Goal: Browse casually

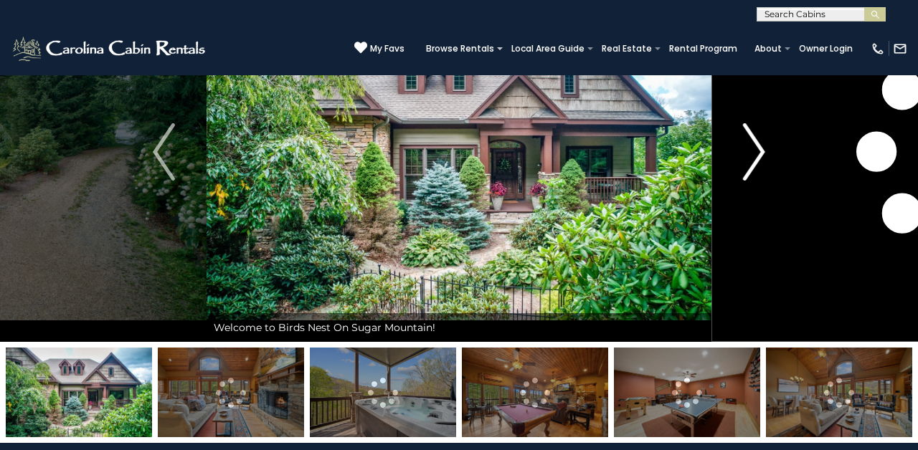
scroll to position [89, 0]
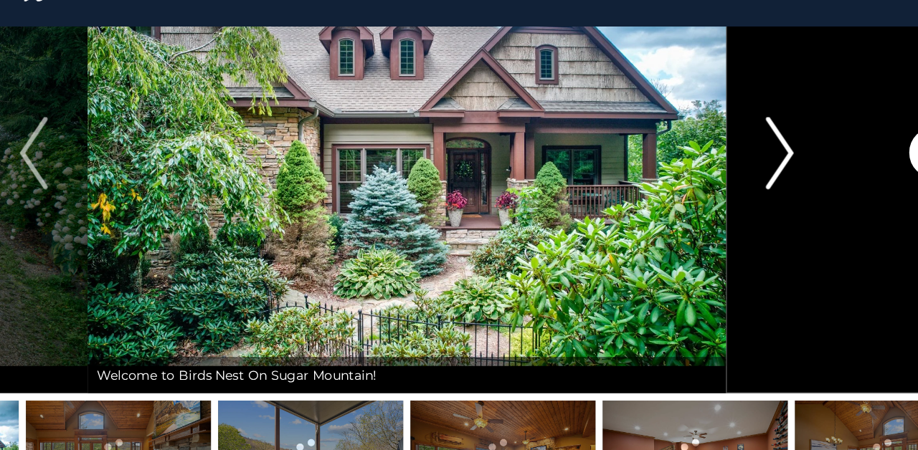
click at [743, 147] on img "Next" at bounding box center [754, 175] width 22 height 57
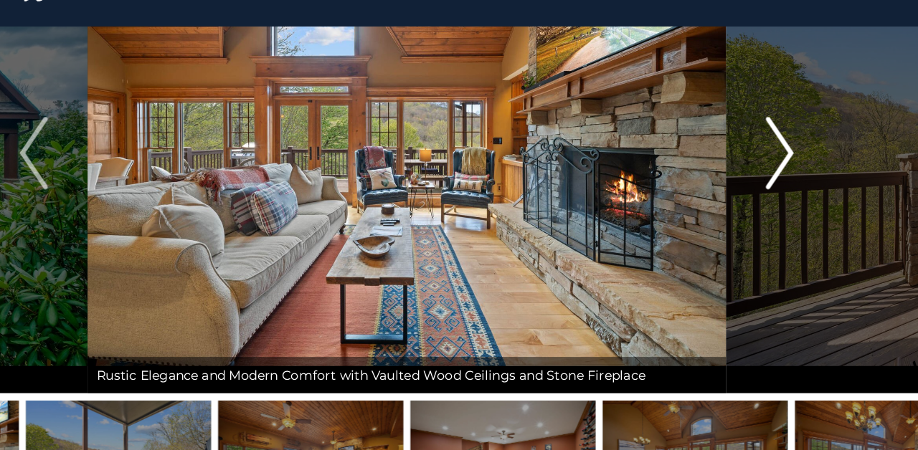
click at [743, 147] on img "Next" at bounding box center [754, 175] width 22 height 57
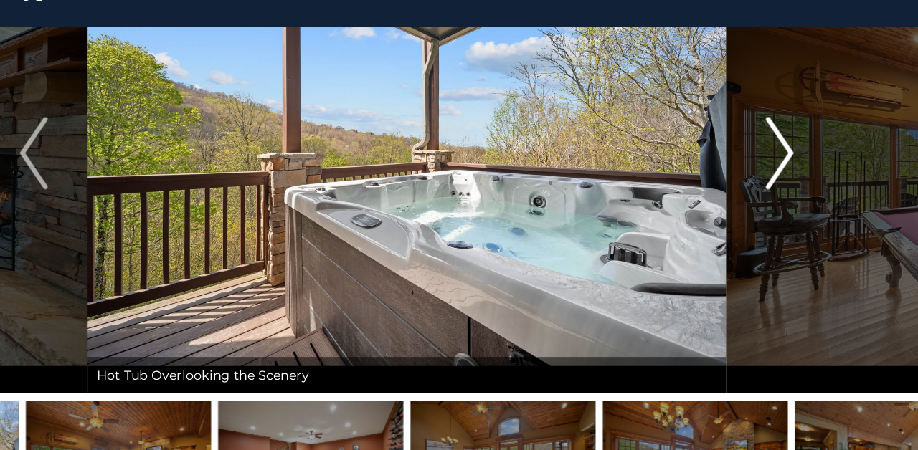
click at [743, 147] on img "Next" at bounding box center [754, 175] width 22 height 57
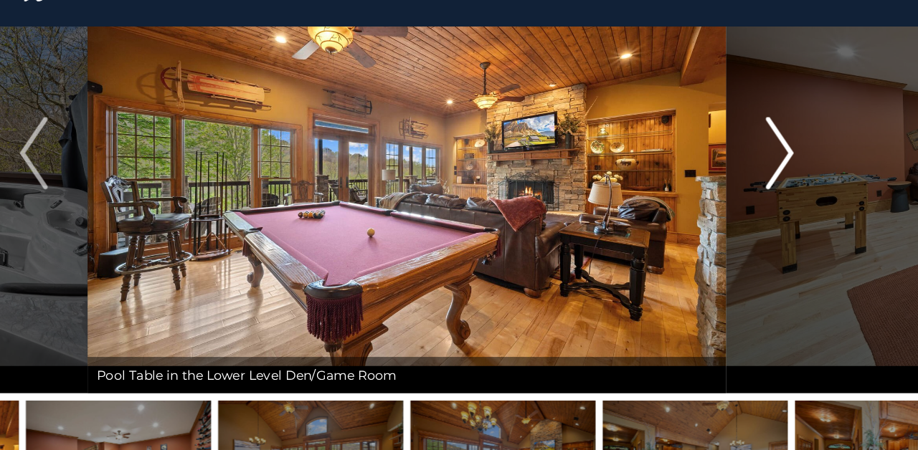
click at [743, 147] on img "Next" at bounding box center [754, 175] width 22 height 57
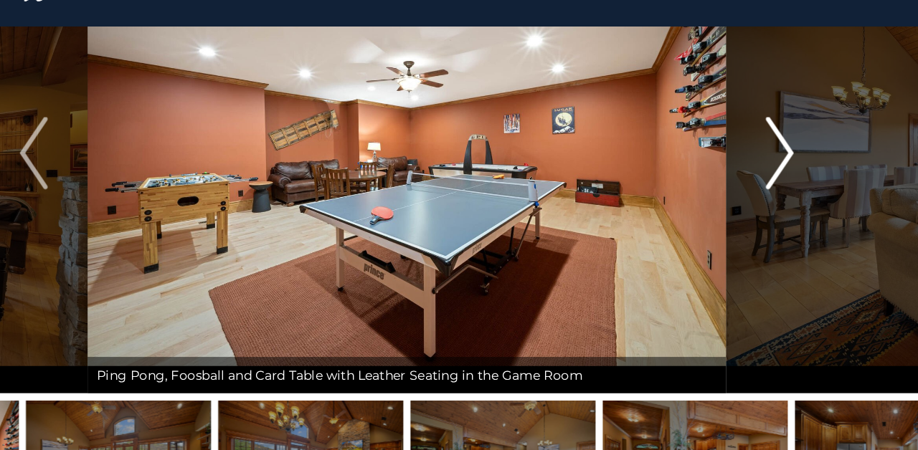
click at [743, 147] on img "Next" at bounding box center [754, 175] width 22 height 57
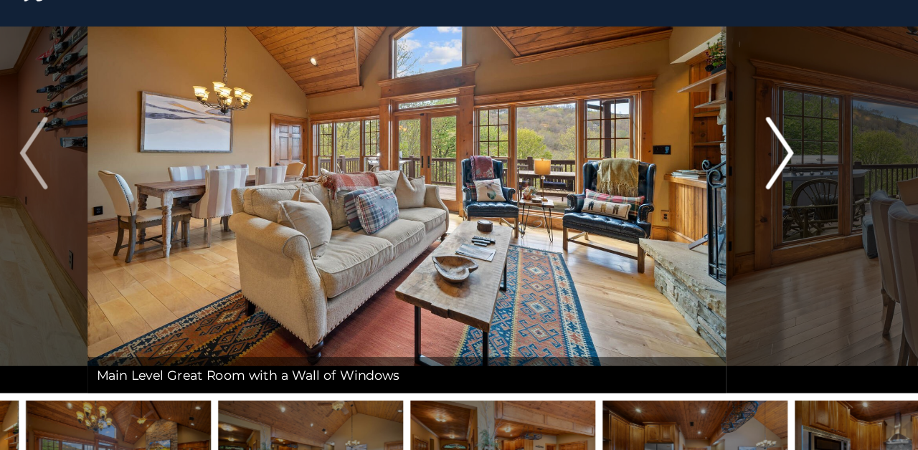
click at [743, 147] on img "Next" at bounding box center [754, 175] width 22 height 57
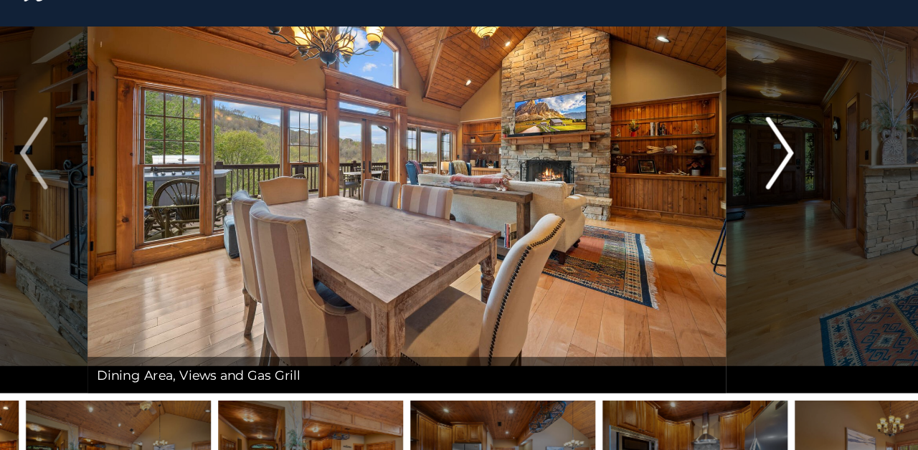
click at [743, 147] on img "Next" at bounding box center [754, 175] width 22 height 57
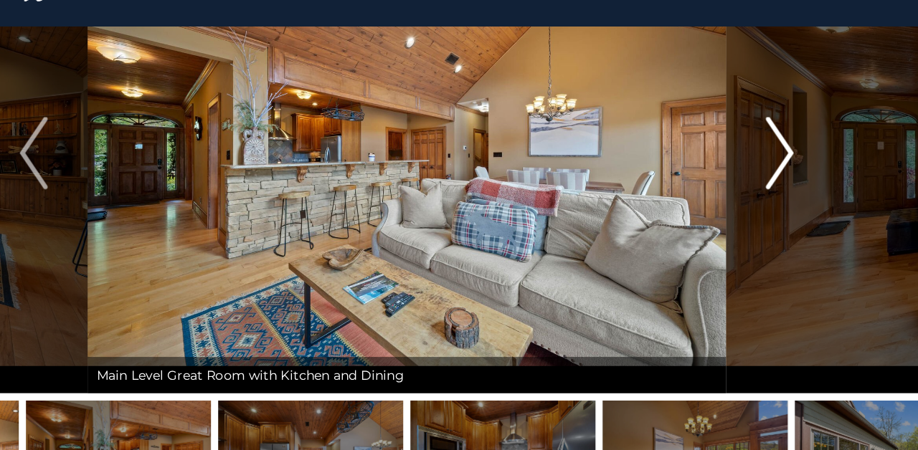
click at [743, 147] on img "Next" at bounding box center [754, 175] width 22 height 57
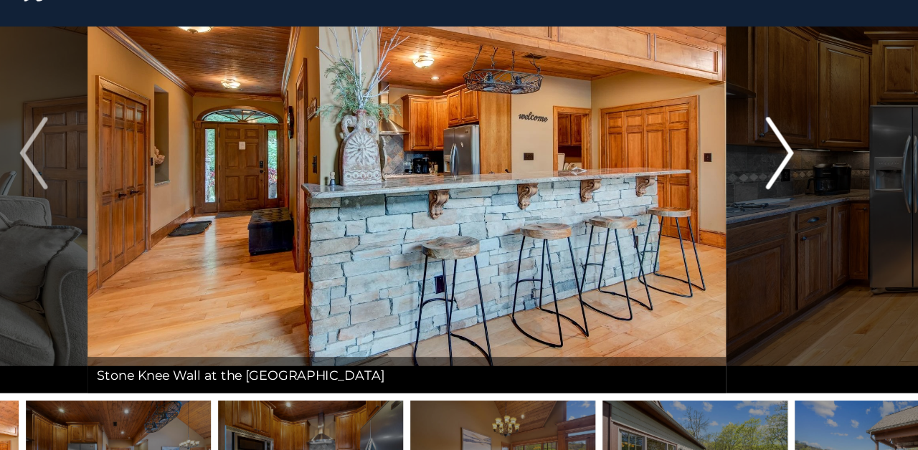
click at [743, 147] on img "Next" at bounding box center [754, 175] width 22 height 57
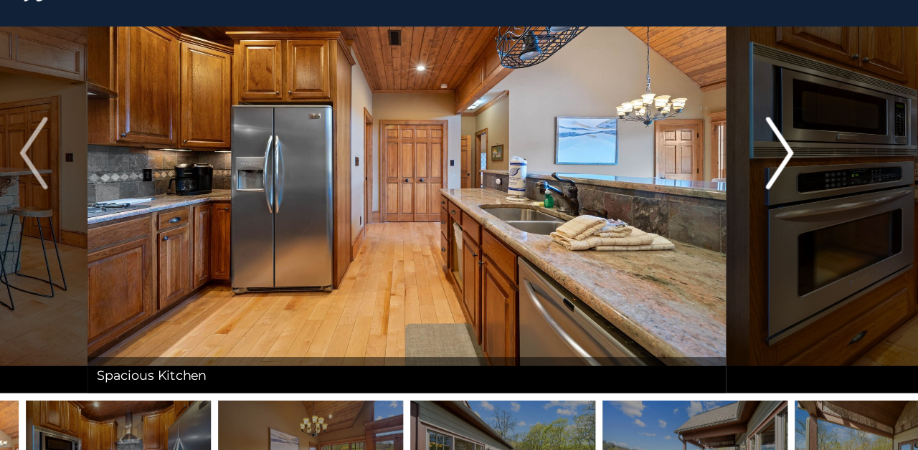
click at [743, 147] on img "Next" at bounding box center [754, 175] width 22 height 57
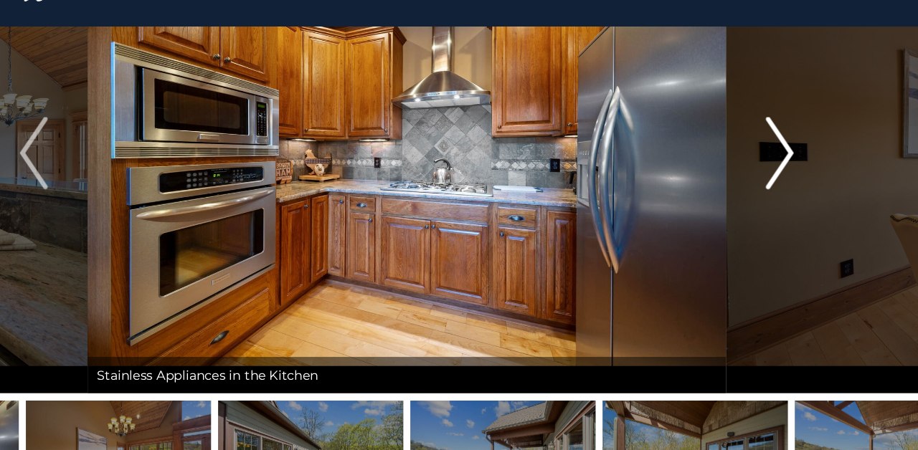
click at [743, 147] on img "Next" at bounding box center [754, 175] width 22 height 57
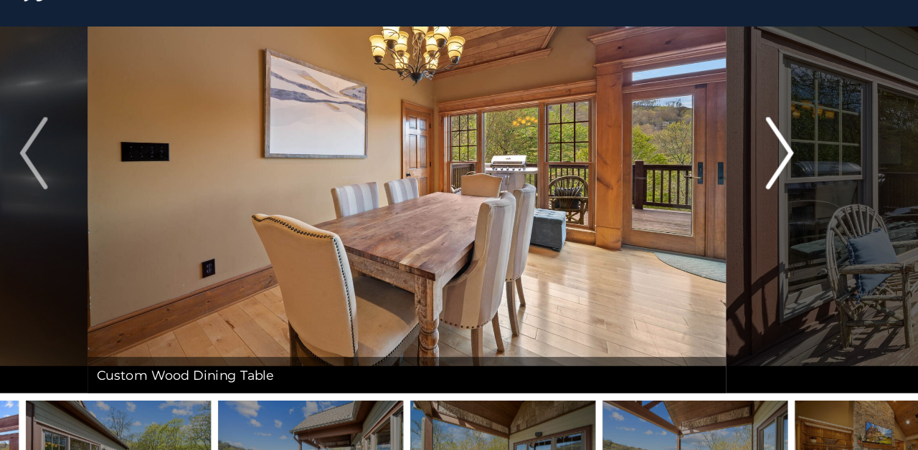
click at [743, 147] on img "Next" at bounding box center [754, 175] width 22 height 57
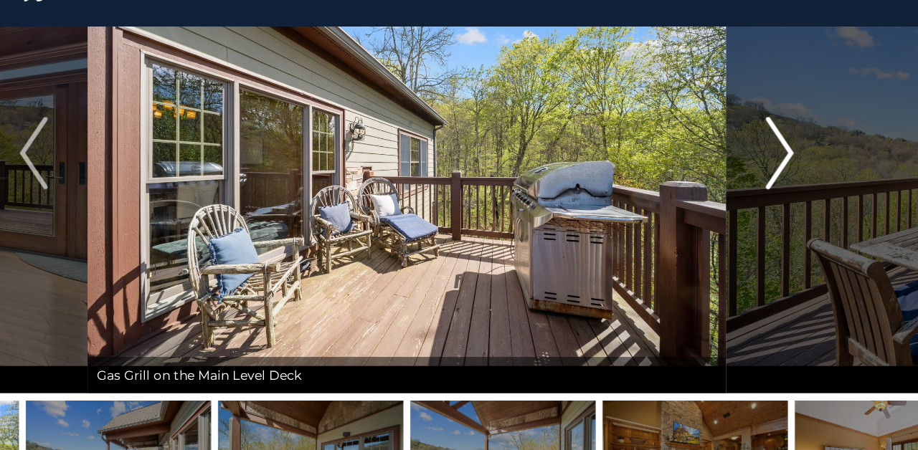
click at [743, 147] on img "Next" at bounding box center [754, 175] width 22 height 57
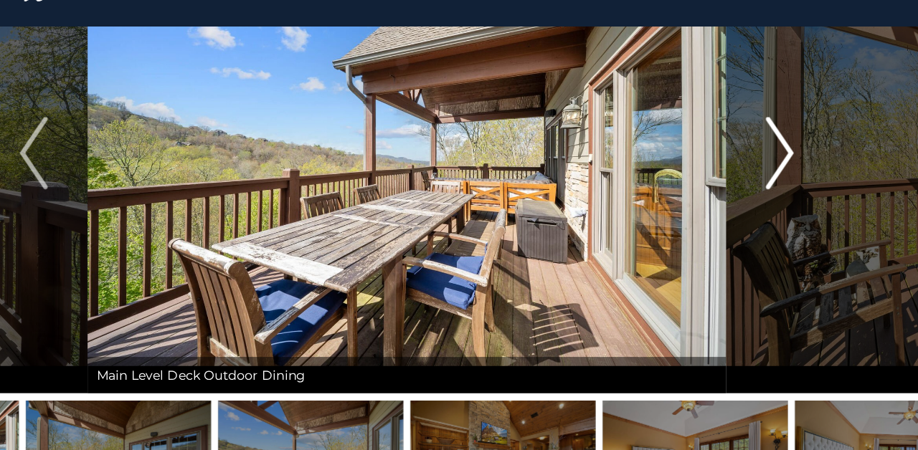
click at [743, 147] on img "Next" at bounding box center [754, 175] width 22 height 57
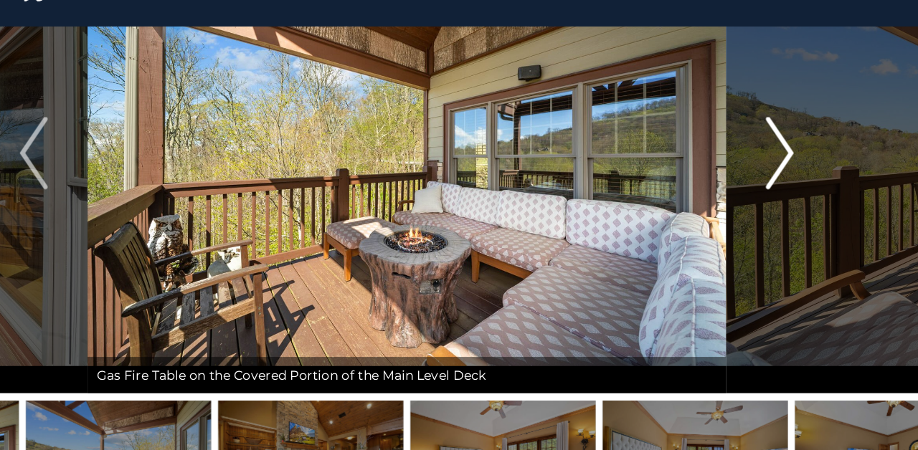
click at [743, 147] on img "Next" at bounding box center [754, 175] width 22 height 57
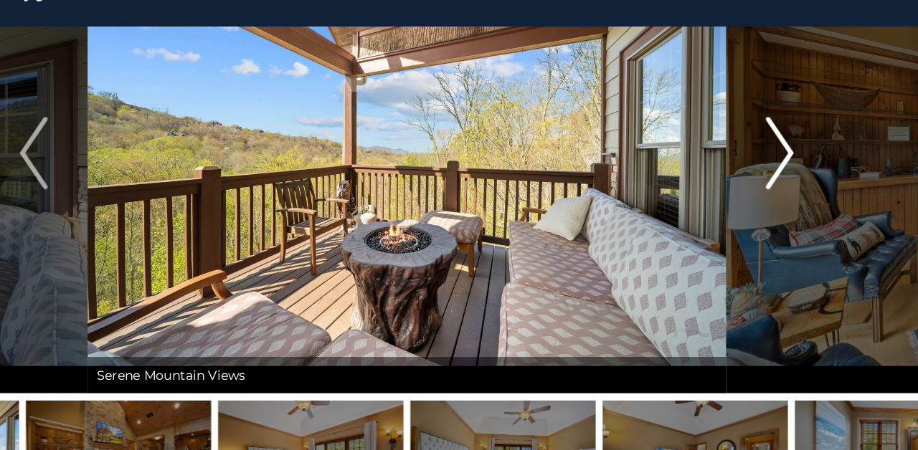
click at [743, 147] on img "Next" at bounding box center [754, 175] width 22 height 57
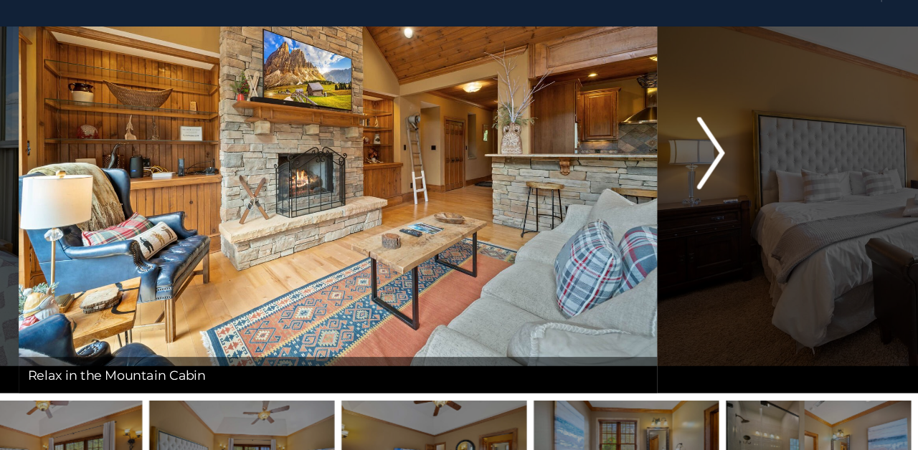
scroll to position [89, 1]
click at [743, 147] on img "Next" at bounding box center [754, 175] width 22 height 57
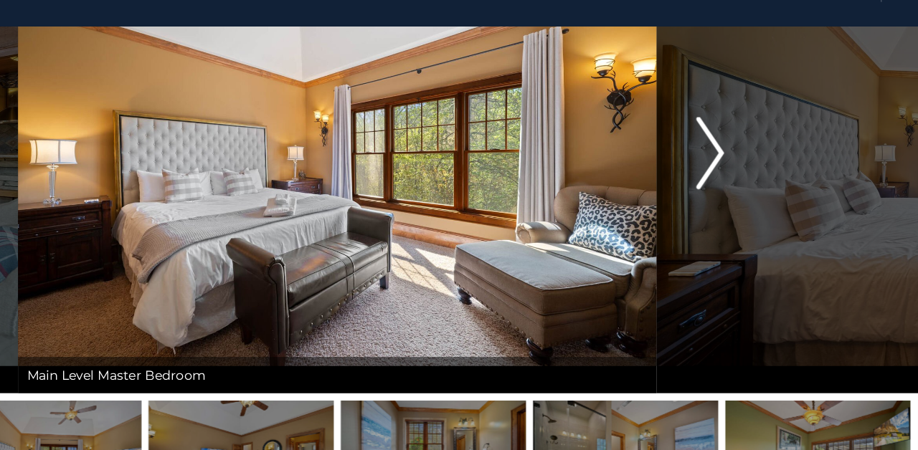
click at [743, 147] on img "Next" at bounding box center [754, 175] width 22 height 57
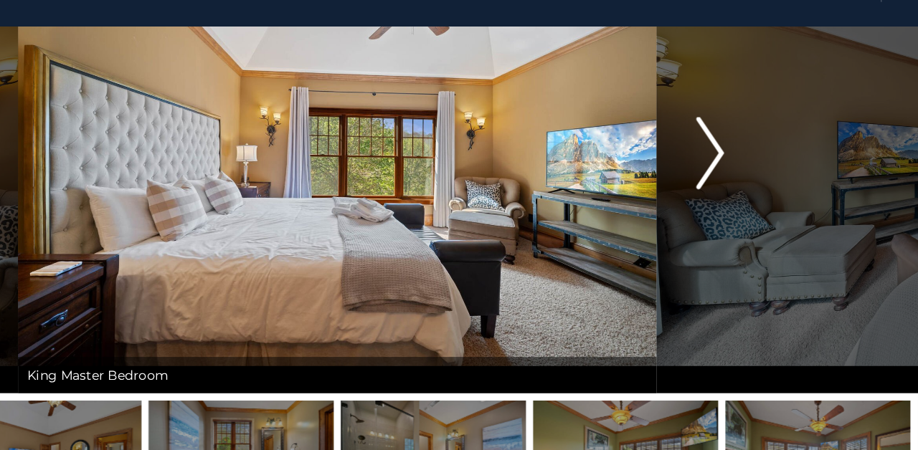
click at [743, 147] on img "Next" at bounding box center [754, 175] width 22 height 57
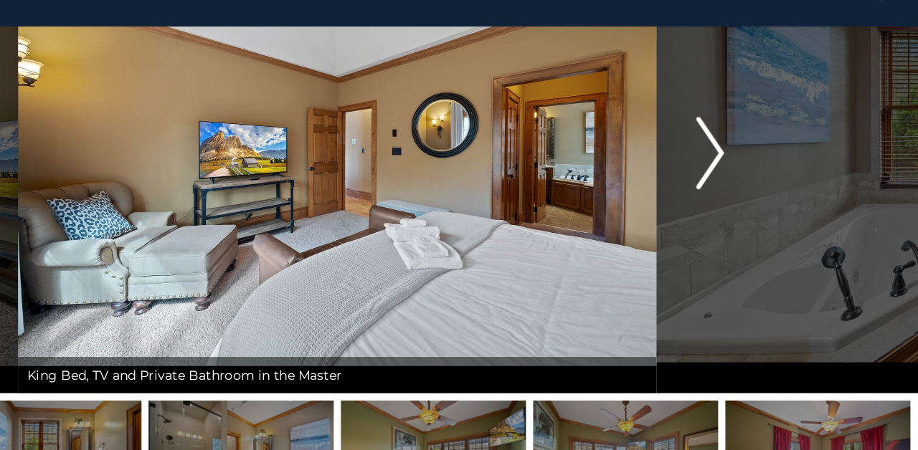
click at [743, 147] on img "Next" at bounding box center [754, 175] width 22 height 57
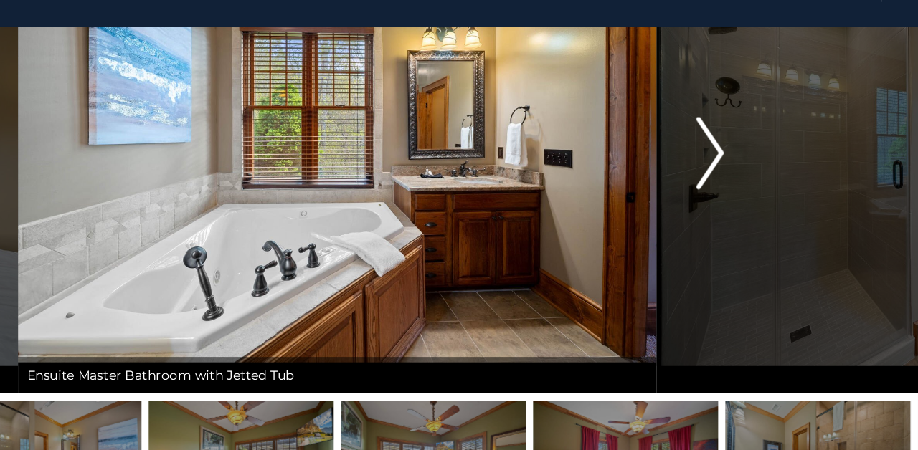
click at [743, 147] on img "Next" at bounding box center [754, 175] width 22 height 57
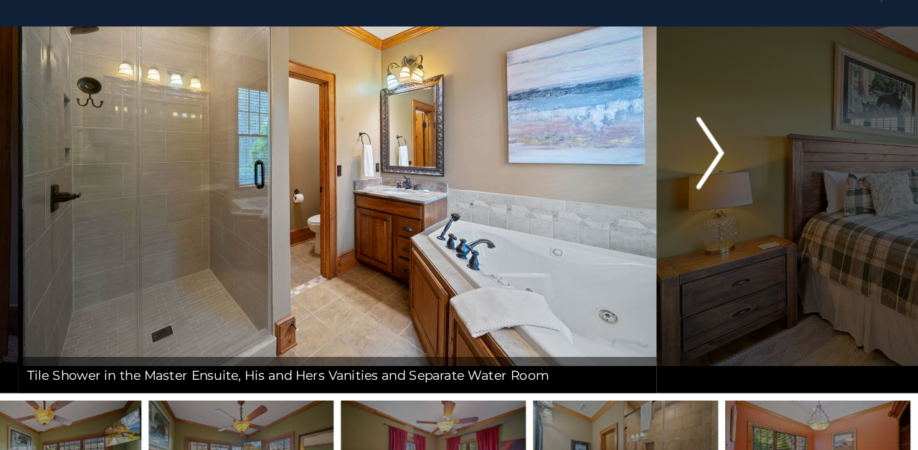
click at [743, 147] on img "Next" at bounding box center [754, 175] width 22 height 57
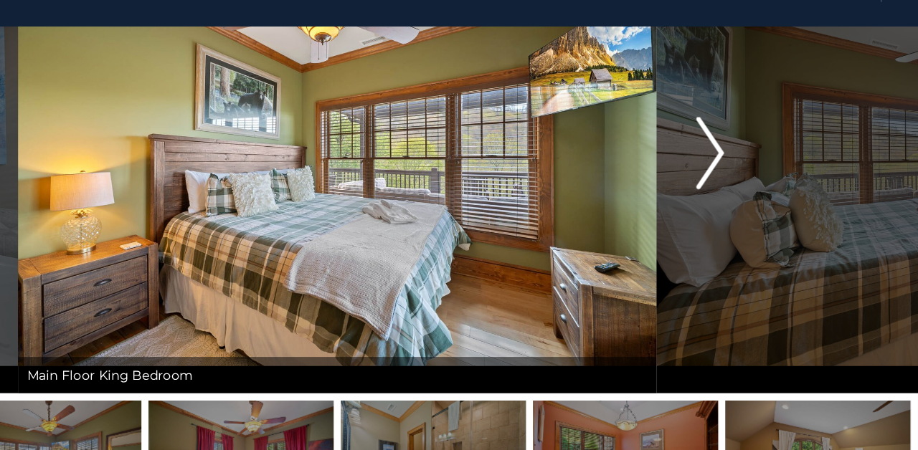
click at [743, 147] on img "Next" at bounding box center [754, 175] width 22 height 57
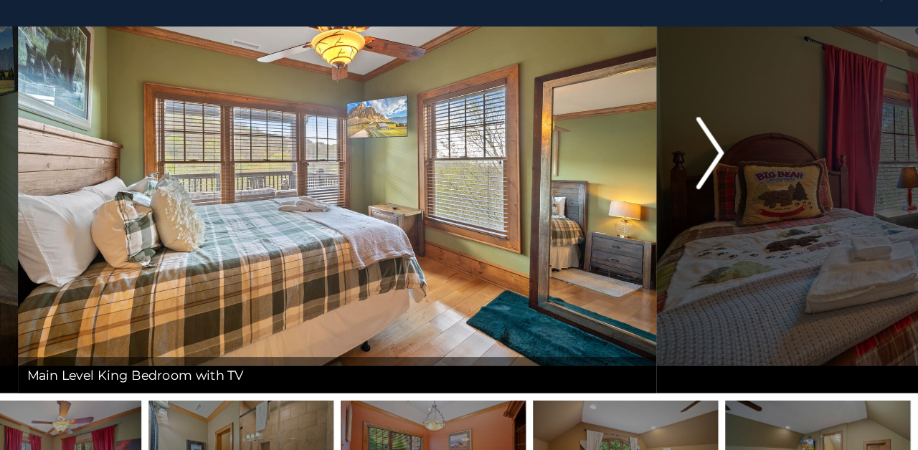
click at [743, 147] on img "Next" at bounding box center [754, 175] width 22 height 57
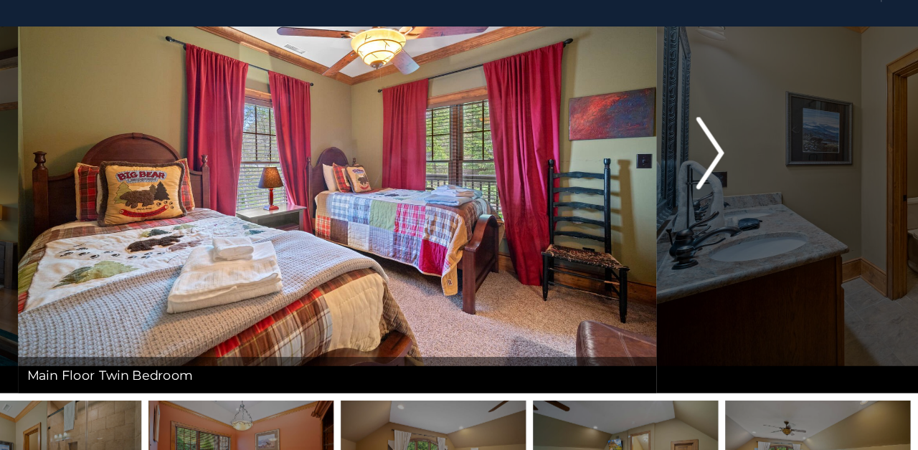
click at [743, 147] on img "Next" at bounding box center [754, 175] width 22 height 57
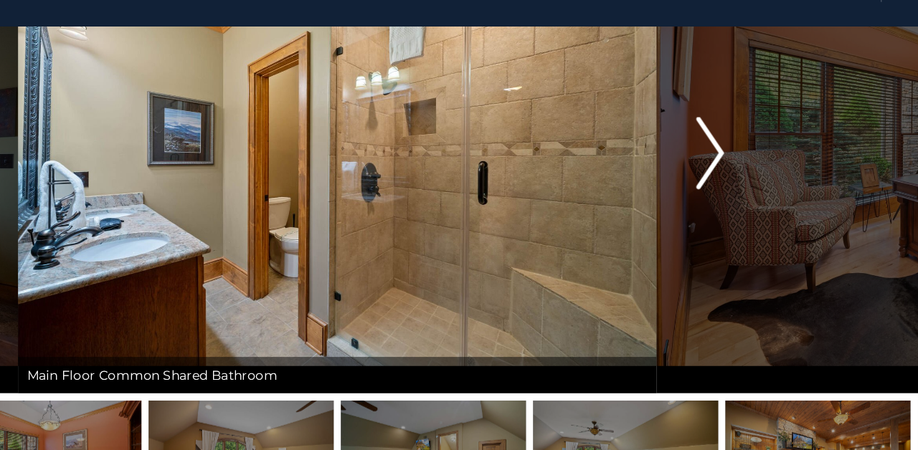
click at [743, 147] on img "Next" at bounding box center [754, 175] width 22 height 57
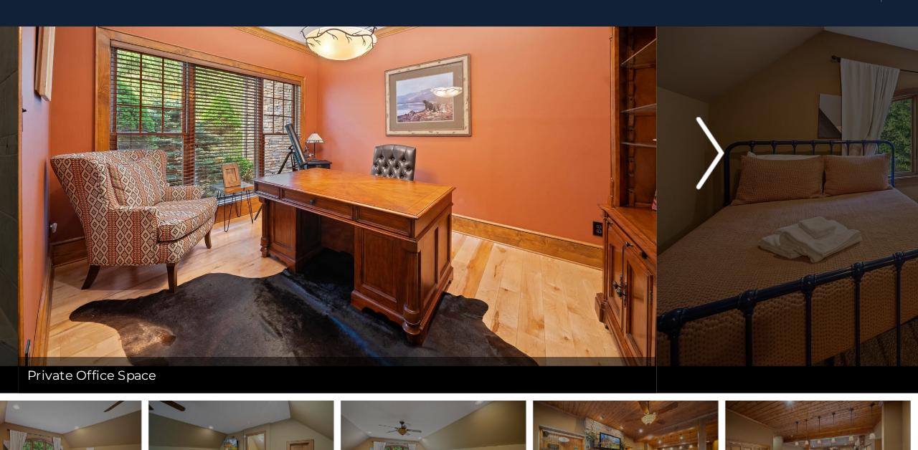
click at [743, 147] on img "Next" at bounding box center [754, 175] width 22 height 57
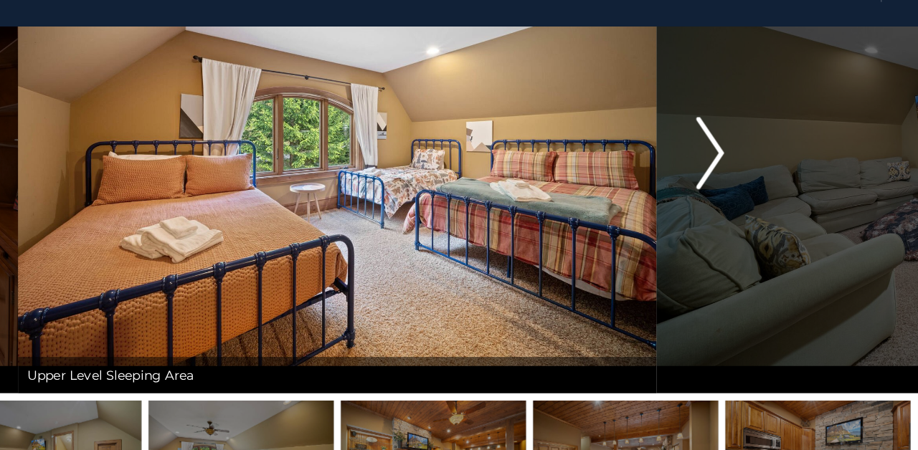
click at [743, 147] on img "Next" at bounding box center [754, 175] width 22 height 57
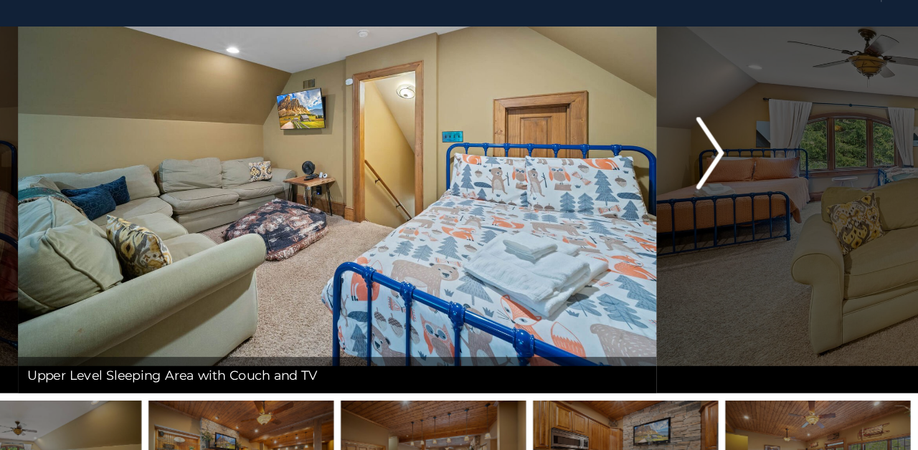
click at [743, 147] on img "Next" at bounding box center [754, 175] width 22 height 57
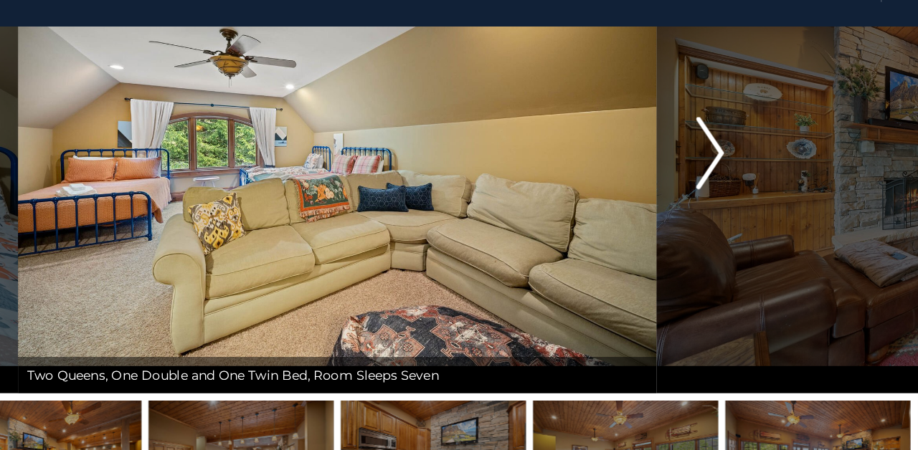
click at [743, 147] on img "Next" at bounding box center [754, 175] width 22 height 57
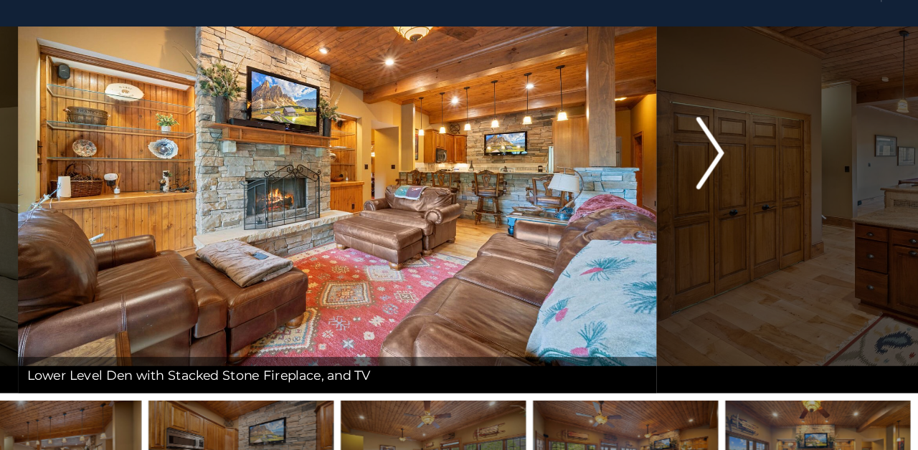
click at [743, 147] on img "Next" at bounding box center [754, 175] width 22 height 57
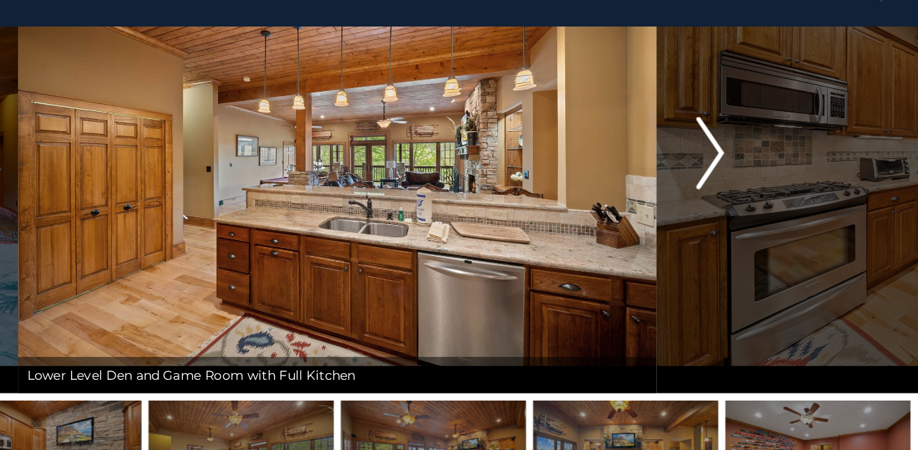
click at [743, 147] on img "Next" at bounding box center [754, 175] width 22 height 57
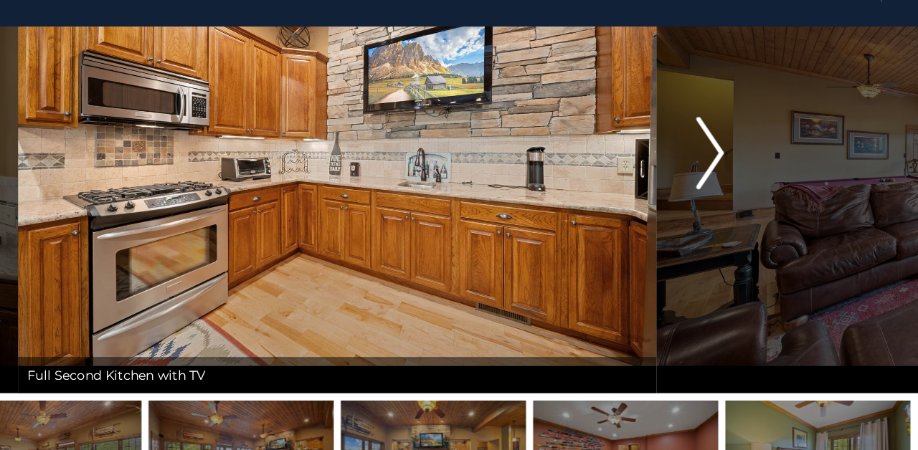
click at [743, 147] on img "Next" at bounding box center [754, 175] width 22 height 57
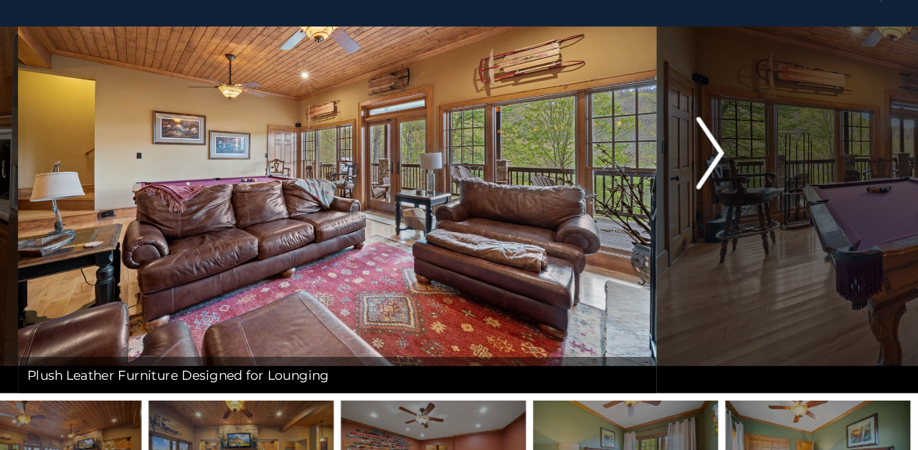
click at [743, 147] on img "Next" at bounding box center [754, 175] width 22 height 57
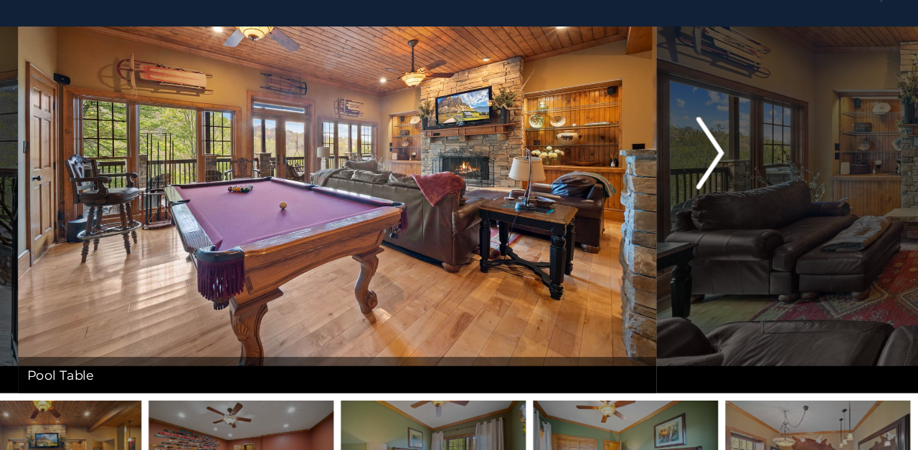
click at [743, 147] on img "Next" at bounding box center [754, 175] width 22 height 57
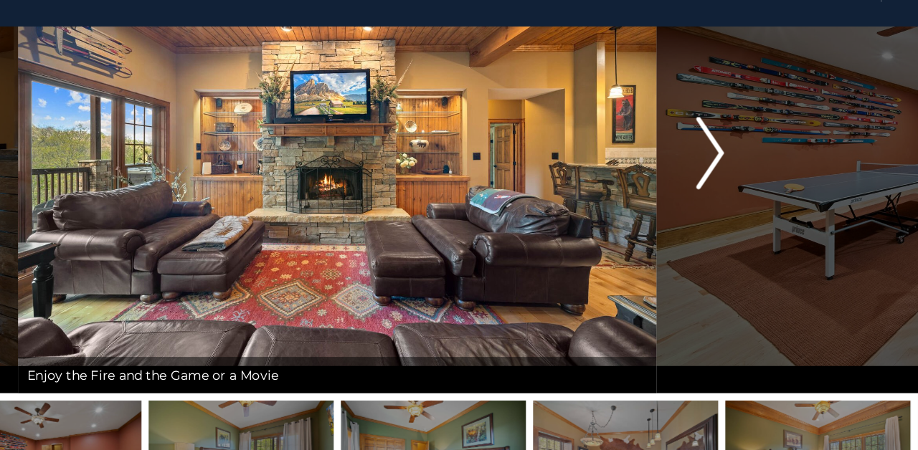
click at [743, 147] on img "Next" at bounding box center [754, 175] width 22 height 57
